Goal: Task Accomplishment & Management: Manage account settings

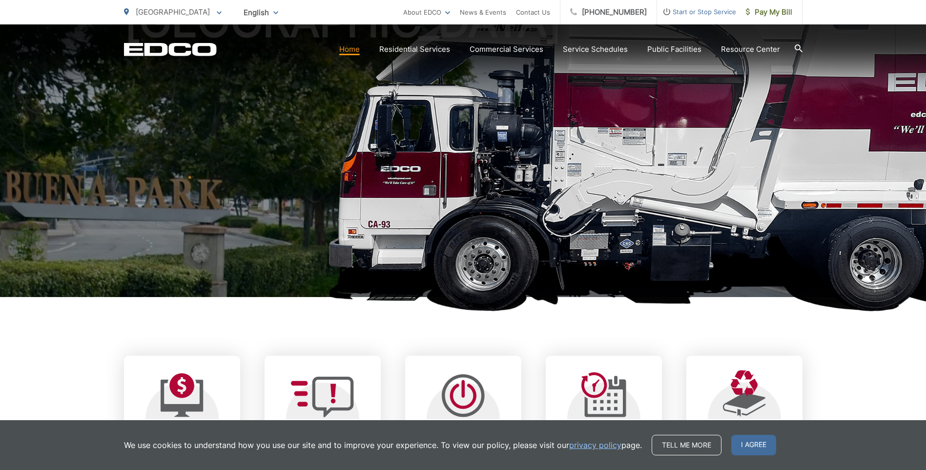
scroll to position [260, 0]
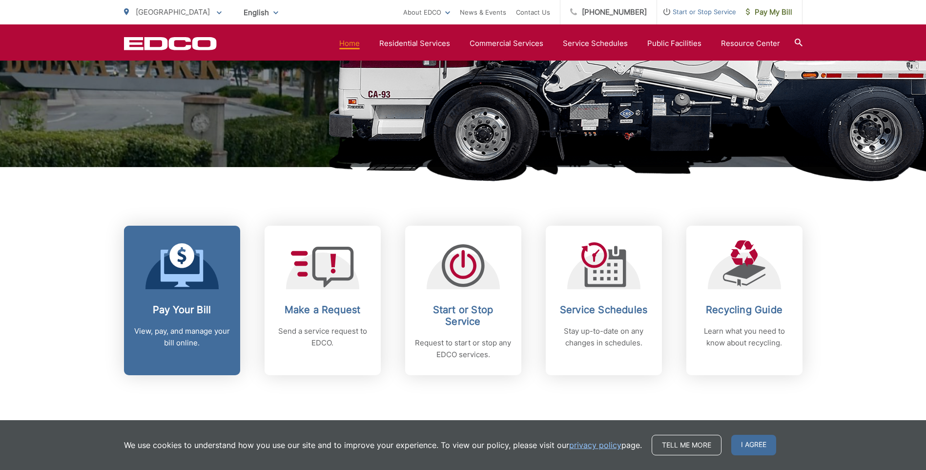
click at [164, 258] on icon at bounding box center [182, 265] width 43 height 44
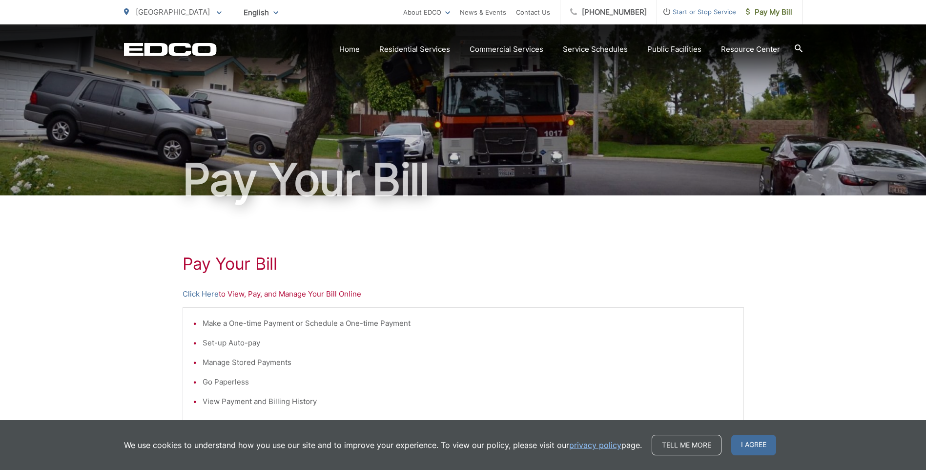
click at [272, 293] on p "Click Here to View, Pay, and Manage Your Bill Online" at bounding box center [463, 294] width 561 height 12
click at [207, 295] on link "Click Here" at bounding box center [201, 294] width 36 height 12
